Goal: Transaction & Acquisition: Obtain resource

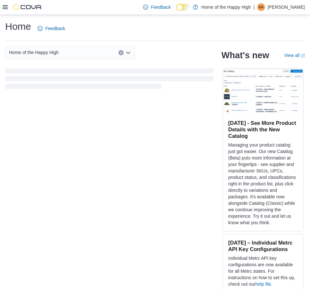
click at [6, 7] on icon at bounding box center [5, 7] width 5 height 5
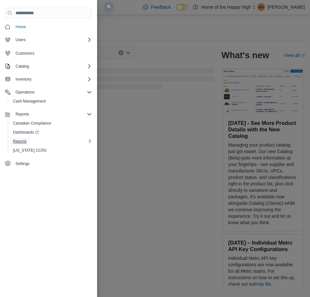
click at [15, 141] on span "Reports" at bounding box center [20, 141] width 14 height 5
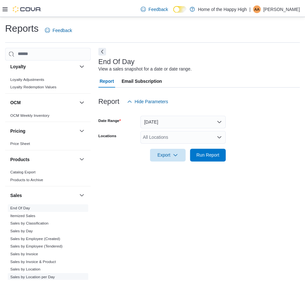
scroll to position [259, 0]
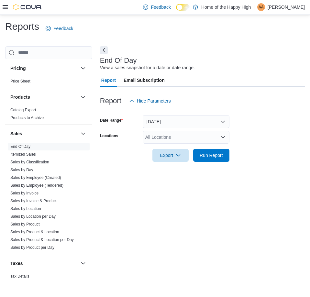
drag, startPoint x: 24, startPoint y: 147, endPoint x: 90, endPoint y: 149, distance: 66.0
click at [24, 146] on link "End Of Day" at bounding box center [20, 146] width 20 height 5
click at [159, 140] on div "All Locations" at bounding box center [186, 137] width 87 height 13
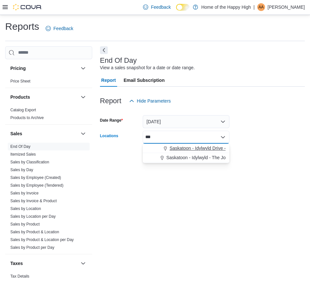
type input "***"
click at [167, 149] on icon "Choose from the following options" at bounding box center [165, 148] width 5 height 5
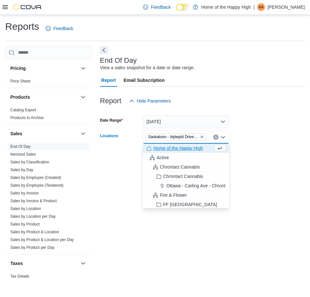
click at [264, 133] on form "Date Range [DATE] Locations [GEOGRAPHIC_DATA] - [GEOGRAPHIC_DATA] - Fire & Flow…" at bounding box center [202, 134] width 205 height 54
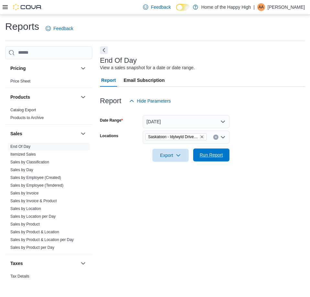
click at [226, 158] on button "Run Report" at bounding box center [211, 154] width 36 height 13
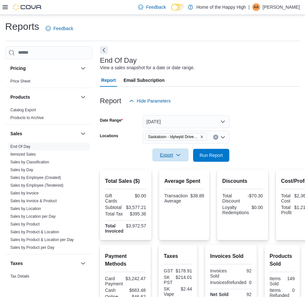
click at [171, 156] on span "Export" at bounding box center [170, 154] width 28 height 13
click at [181, 178] on span "Export to Pdf" at bounding box center [171, 180] width 29 height 5
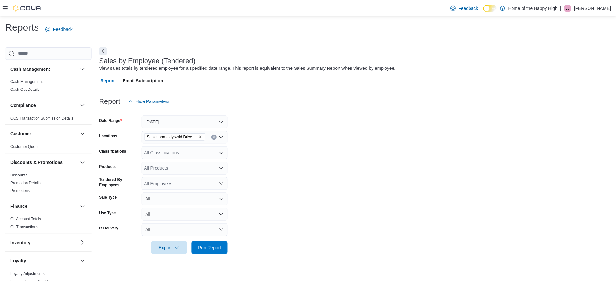
scroll to position [259, 0]
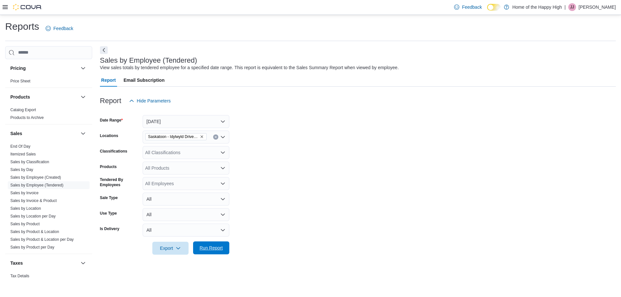
click at [221, 250] on span "Run Report" at bounding box center [210, 248] width 23 height 6
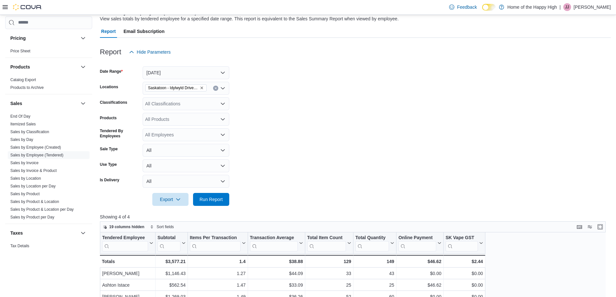
scroll to position [97, 0]
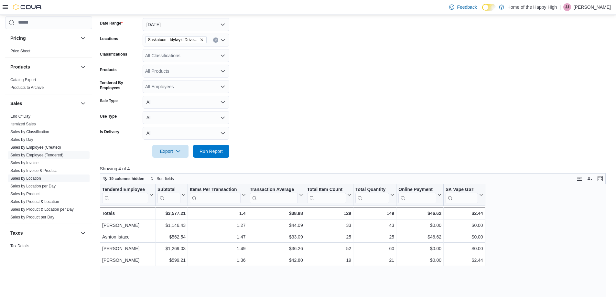
click at [36, 177] on link "Sales by Location" at bounding box center [25, 178] width 31 height 5
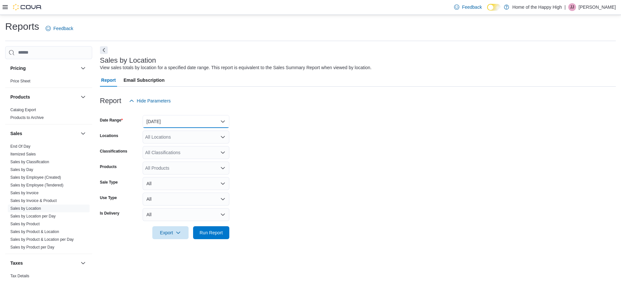
click at [176, 127] on button "Yesterday" at bounding box center [186, 121] width 87 height 13
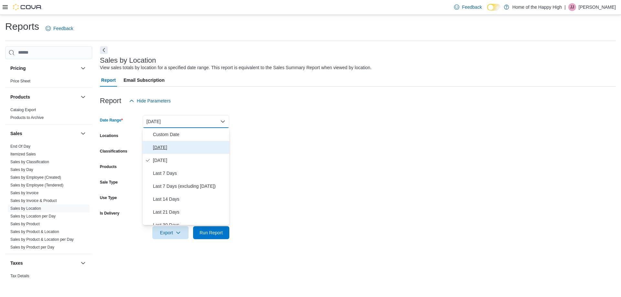
click at [177, 147] on span "[DATE]" at bounding box center [190, 148] width 74 height 8
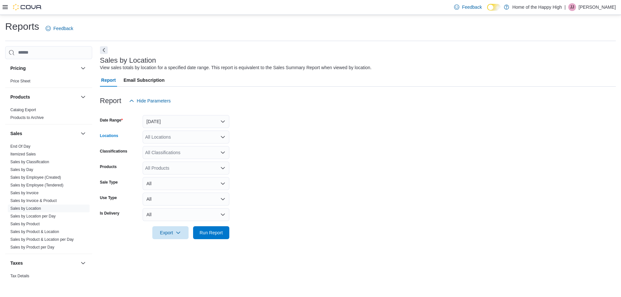
click at [181, 139] on div "All Locations" at bounding box center [186, 137] width 87 height 13
type input "***"
click at [181, 148] on span "Saskatoon - Idylwyld Drive - Fire & Flower" at bounding box center [211, 148] width 84 height 6
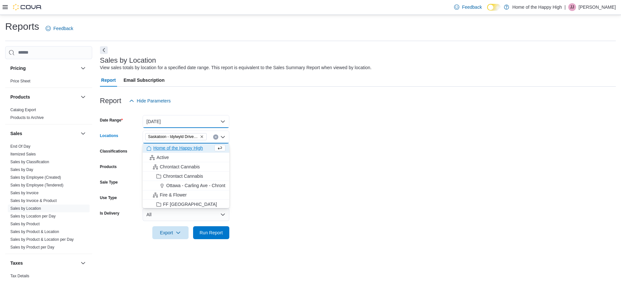
click at [199, 115] on button "[DATE]" at bounding box center [186, 121] width 87 height 13
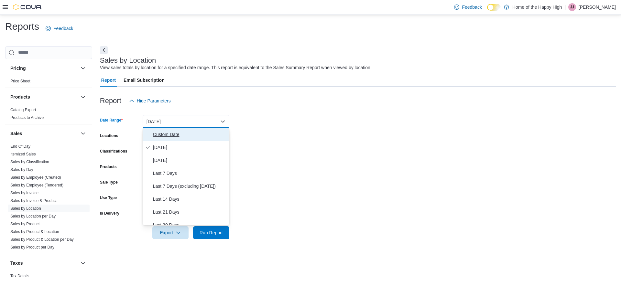
click at [190, 134] on span "Custom Date" at bounding box center [190, 135] width 74 height 8
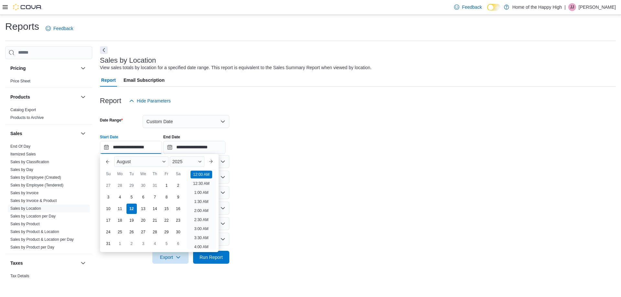
click at [158, 148] on input "**********" at bounding box center [131, 147] width 62 height 13
click at [203, 243] on li "9:00 PM" at bounding box center [201, 244] width 20 height 8
type input "**********"
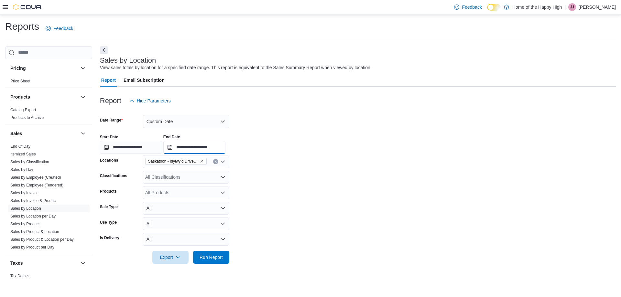
click at [225, 149] on input "**********" at bounding box center [194, 147] width 62 height 13
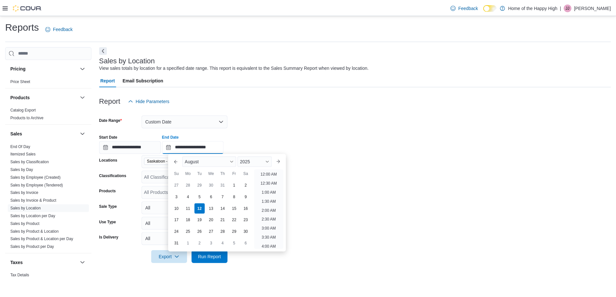
scroll to position [356, 0]
click at [271, 218] on li "10:00 PM" at bounding box center [271, 217] width 22 height 8
type input "**********"
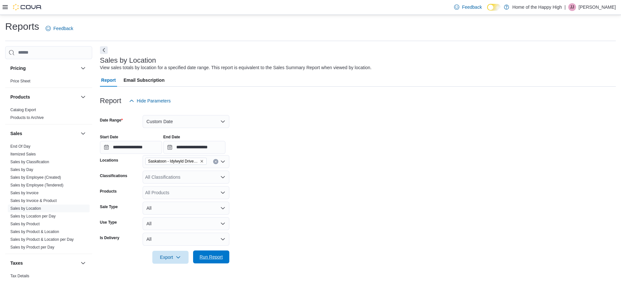
click at [218, 257] on span "Run Report" at bounding box center [210, 257] width 23 height 6
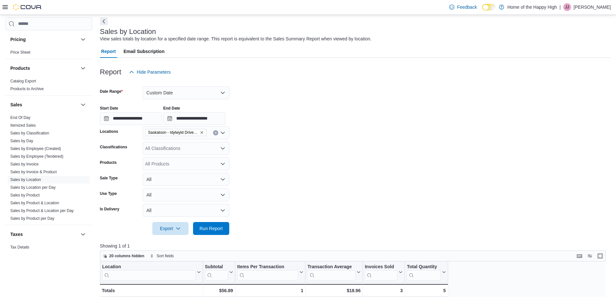
scroll to position [65, 0]
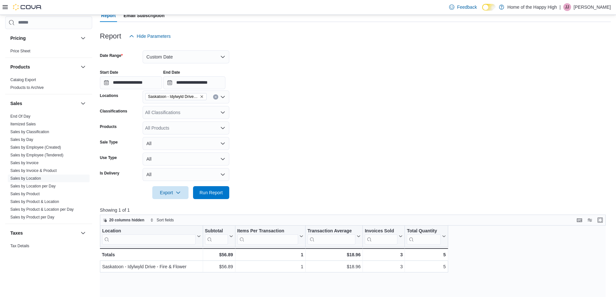
click at [583, 6] on p "[PERSON_NAME]" at bounding box center [592, 7] width 37 height 8
click at [571, 61] on span "Sign Out" at bounding box center [568, 63] width 17 height 6
